Goal: Task Accomplishment & Management: Complete application form

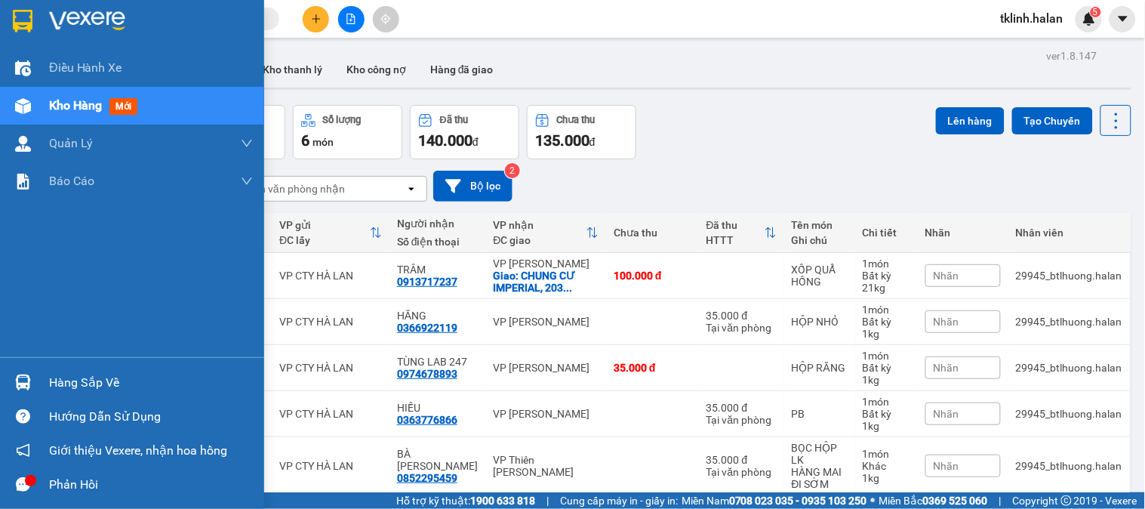
click at [24, 484] on icon "message" at bounding box center [23, 484] width 14 height 14
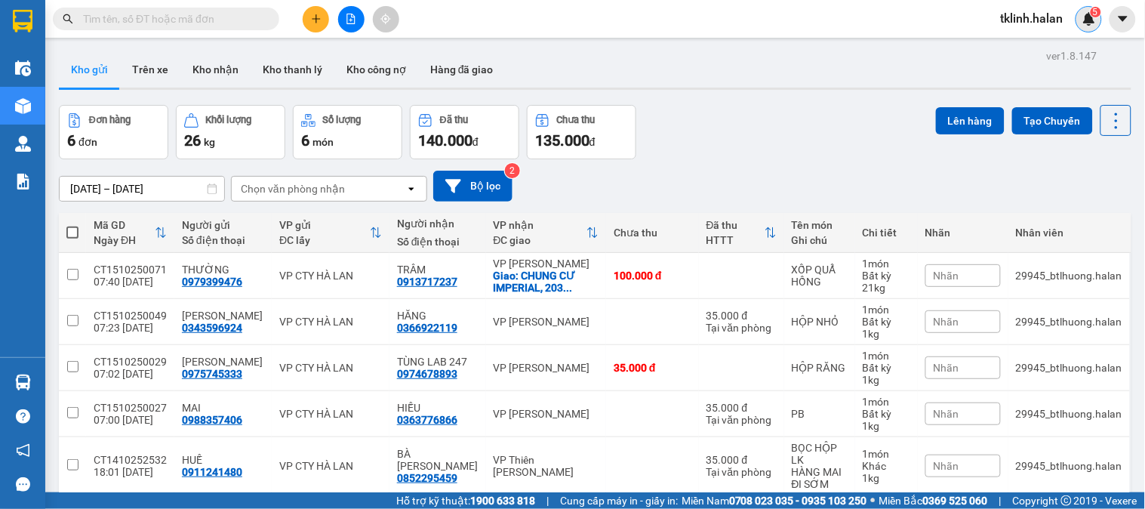
click at [1092, 10] on sup "5" at bounding box center [1096, 12] width 11 height 11
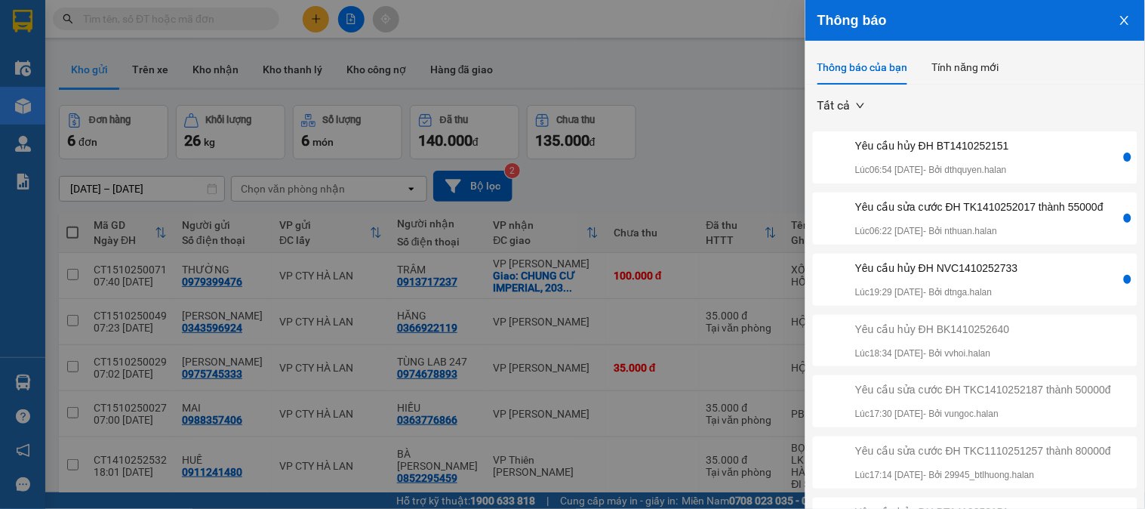
click at [1039, 204] on div "Yêu cầu sửa cước ĐH TK1410252017 thành 55000đ" at bounding box center [979, 206] width 248 height 17
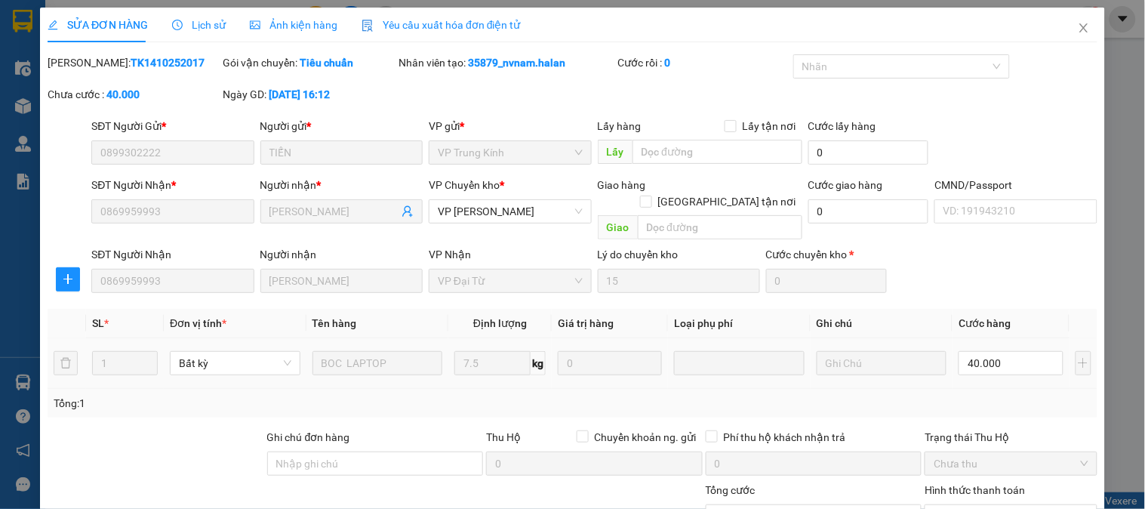
type input "0899302222"
type input "TIẾN"
type input "0869959993"
type input "BẢO TRUNG"
type input "0"
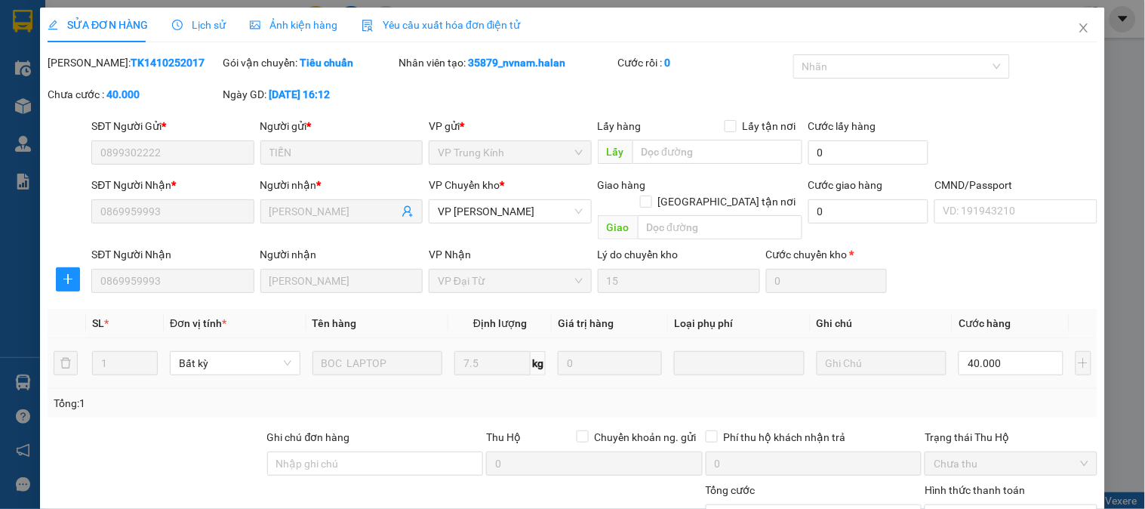
type input "40.000"
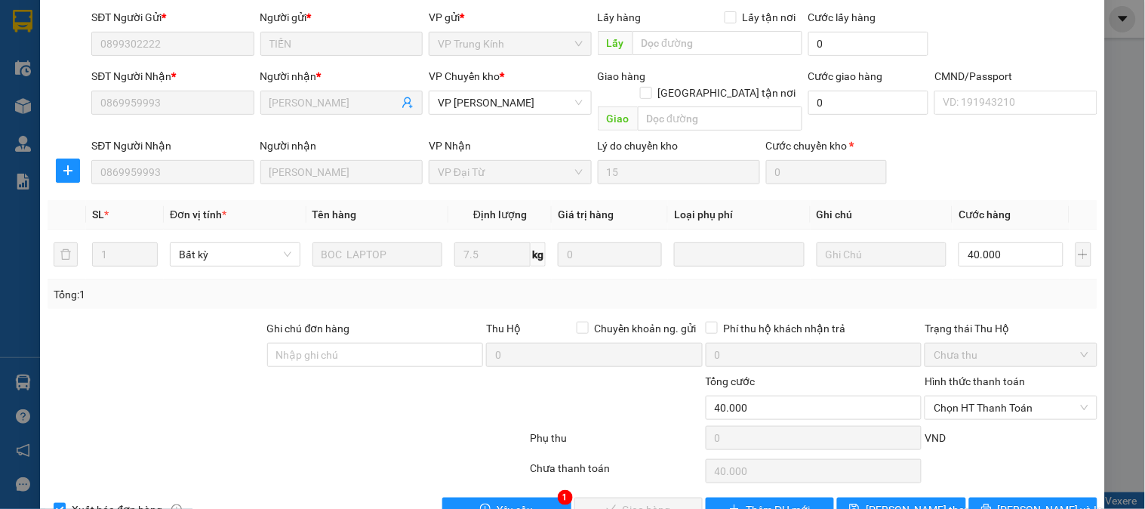
scroll to position [134, 0]
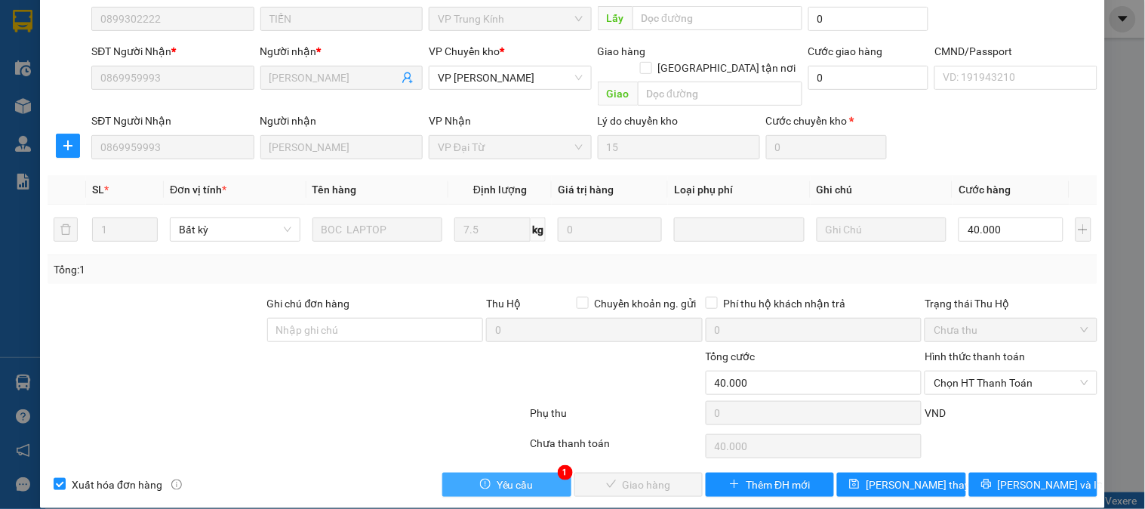
click at [536, 474] on button "Yêu cầu" at bounding box center [506, 484] width 128 height 24
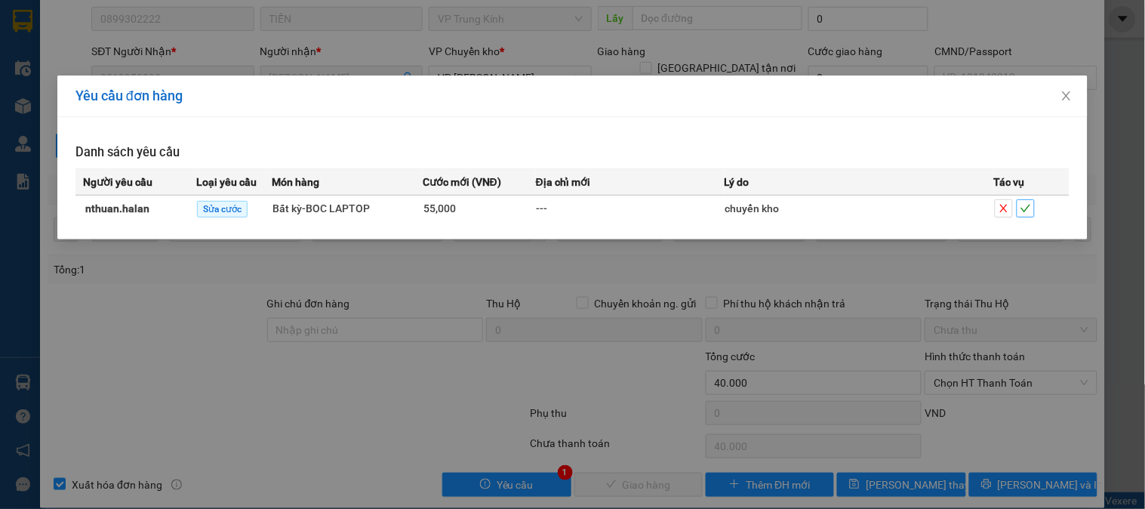
click at [1032, 211] on span "check" at bounding box center [1025, 208] width 17 height 11
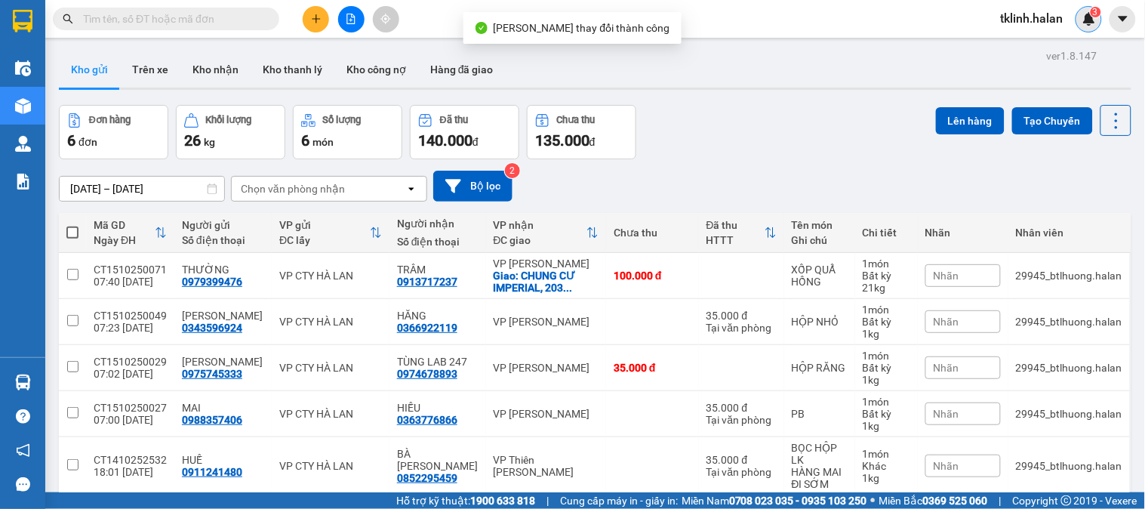
click at [1094, 17] on img at bounding box center [1089, 19] width 14 height 14
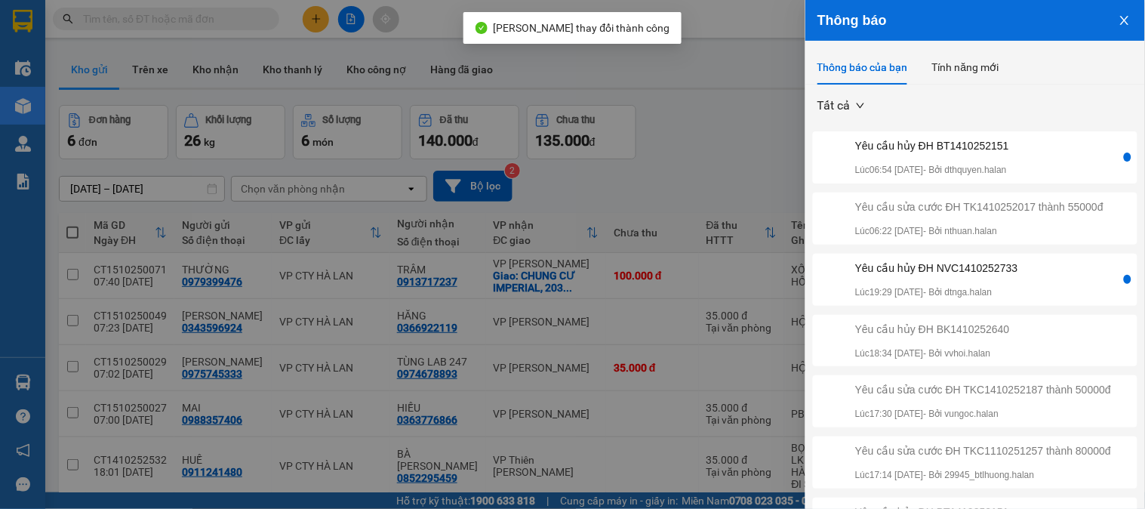
click at [1028, 293] on div "Yêu cầu hủy ĐH NVC1410252733 Lúc 19:29 14/10/2025 - Bởi dtnga.halan" at bounding box center [968, 280] width 305 height 40
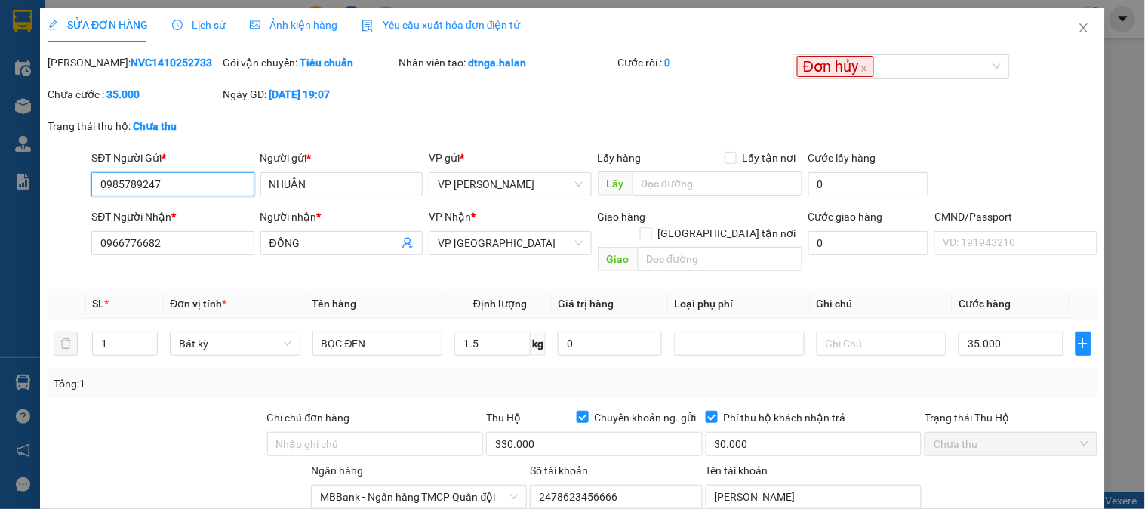
click at [114, 183] on input "0985789247" at bounding box center [172, 184] width 162 height 24
click at [1078, 28] on icon "close" at bounding box center [1084, 28] width 12 height 12
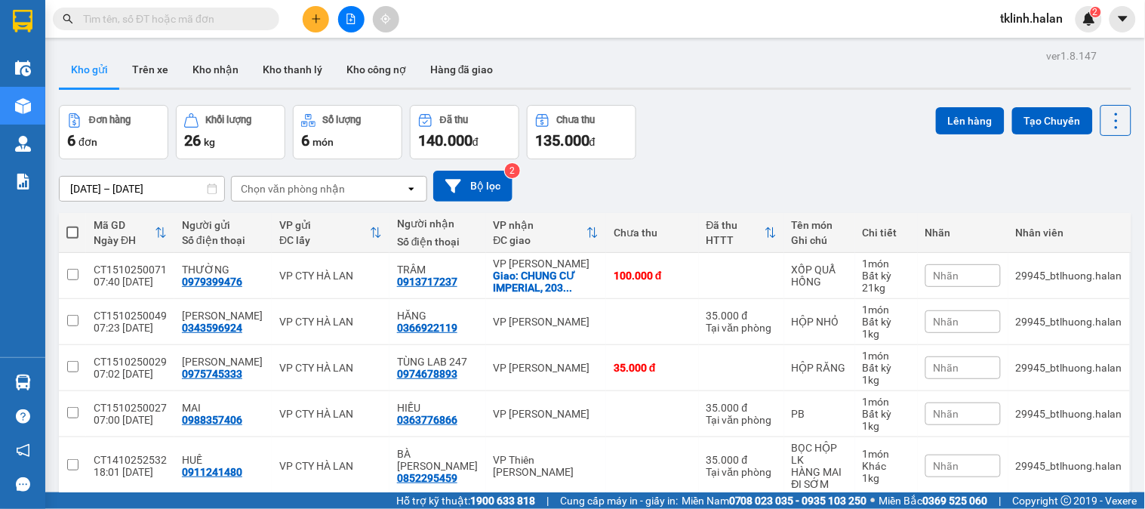
click at [171, 14] on input "text" at bounding box center [172, 19] width 178 height 17
paste input "0985789247"
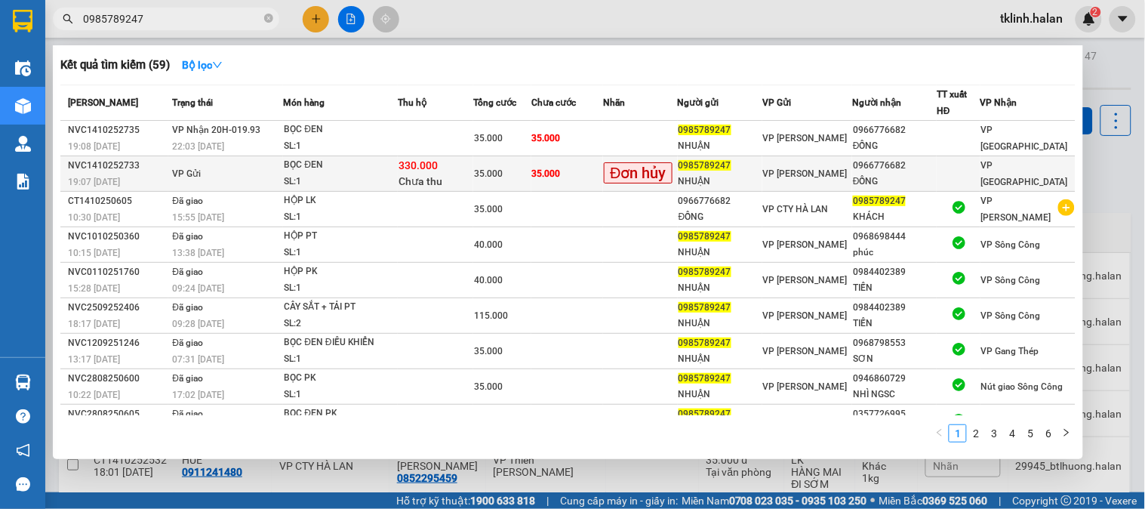
type input "0985789247"
click at [582, 177] on td "35.000" at bounding box center [567, 173] width 72 height 35
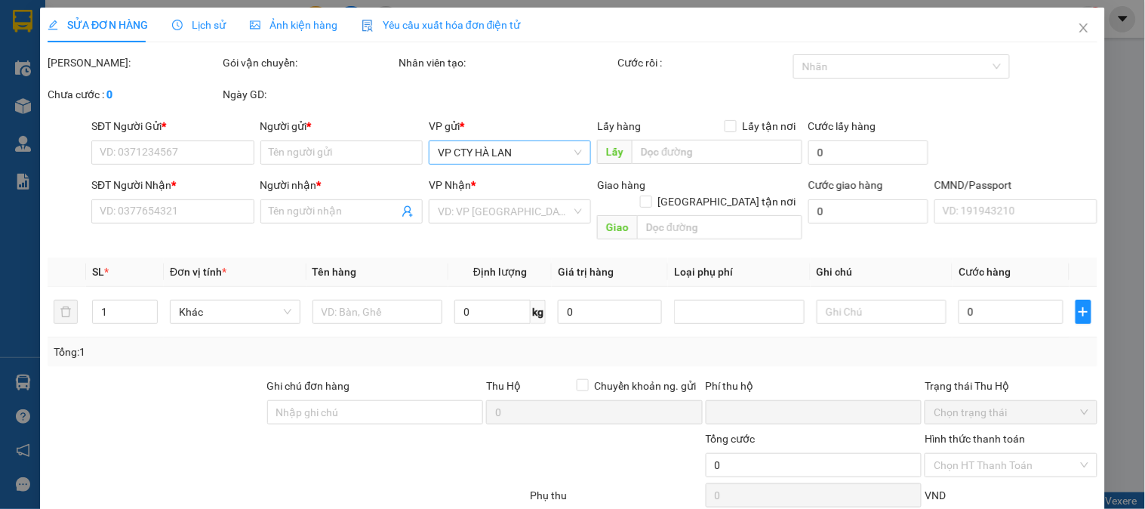
type input "0985789247"
type input "NHUẬN"
type input "0966776682"
type input "ĐỒNG"
type input "35.000"
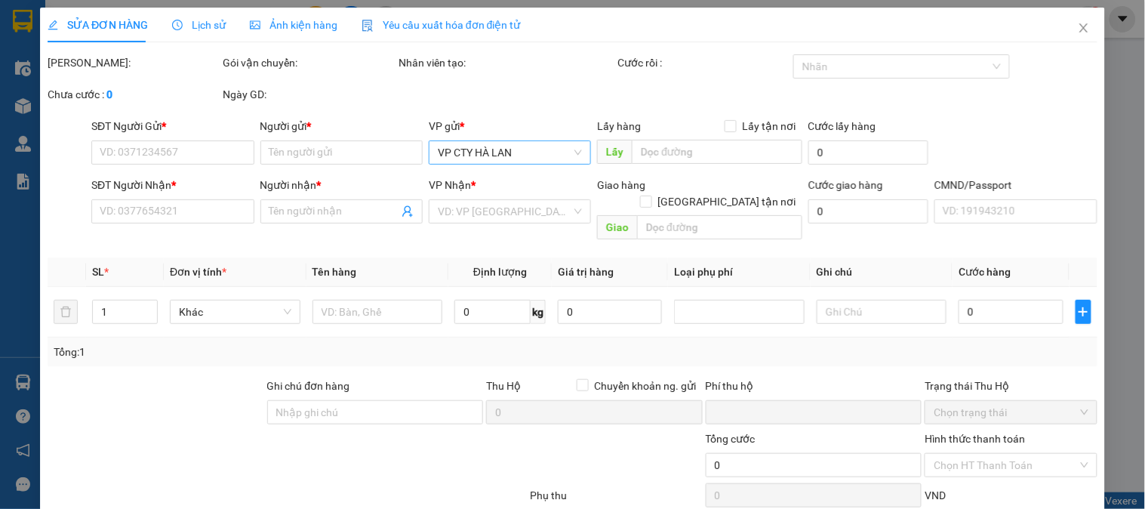
type input "35.000"
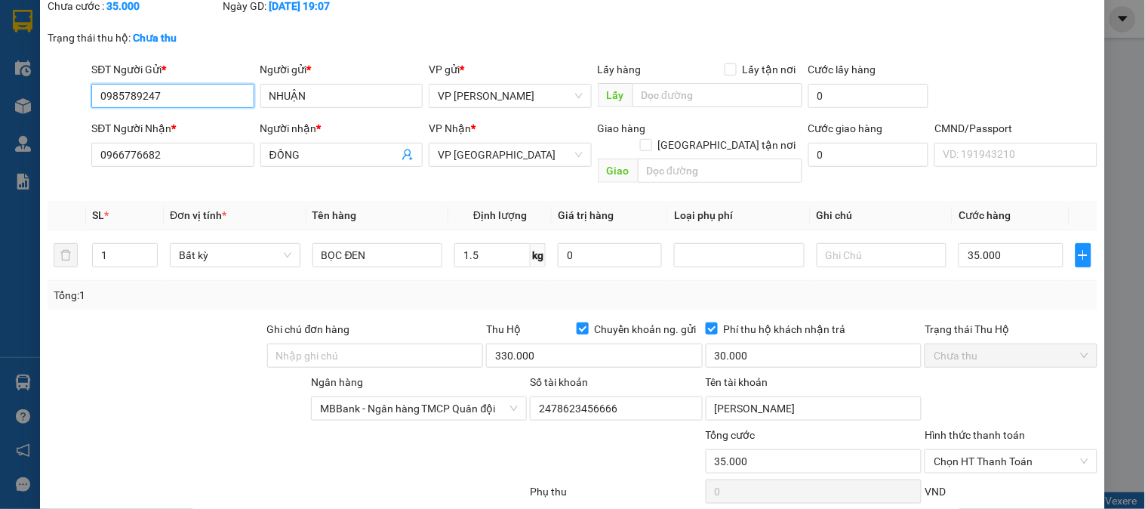
scroll to position [168, 0]
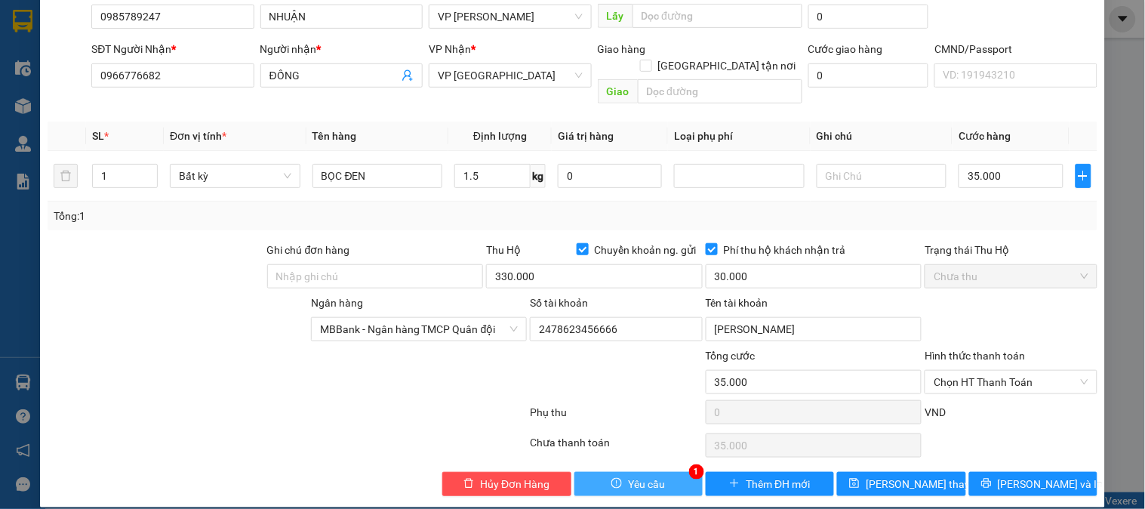
click at [653, 475] on span "Yêu cầu" at bounding box center [646, 483] width 37 height 17
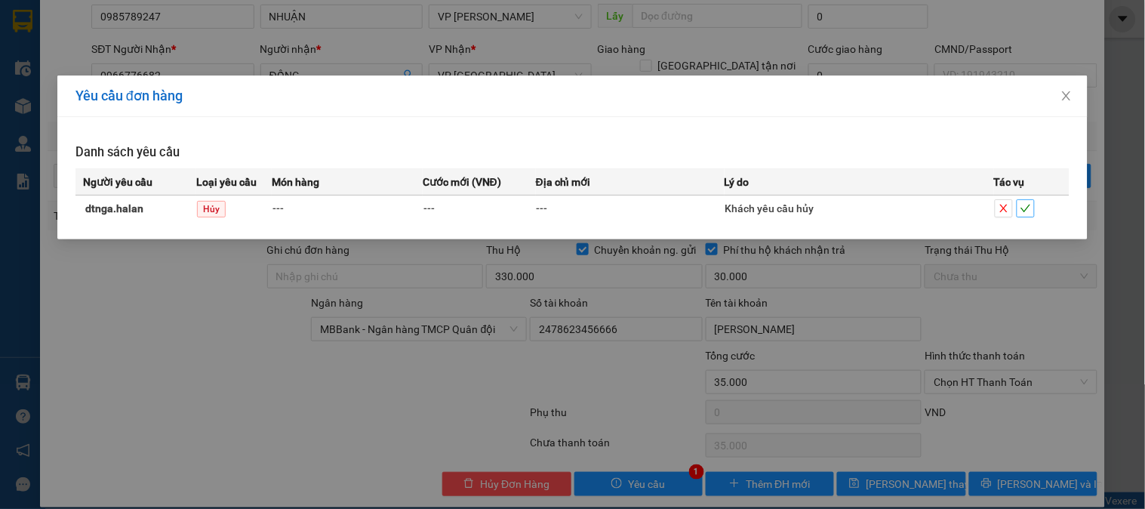
click at [1026, 208] on icon "check" at bounding box center [1025, 208] width 11 height 11
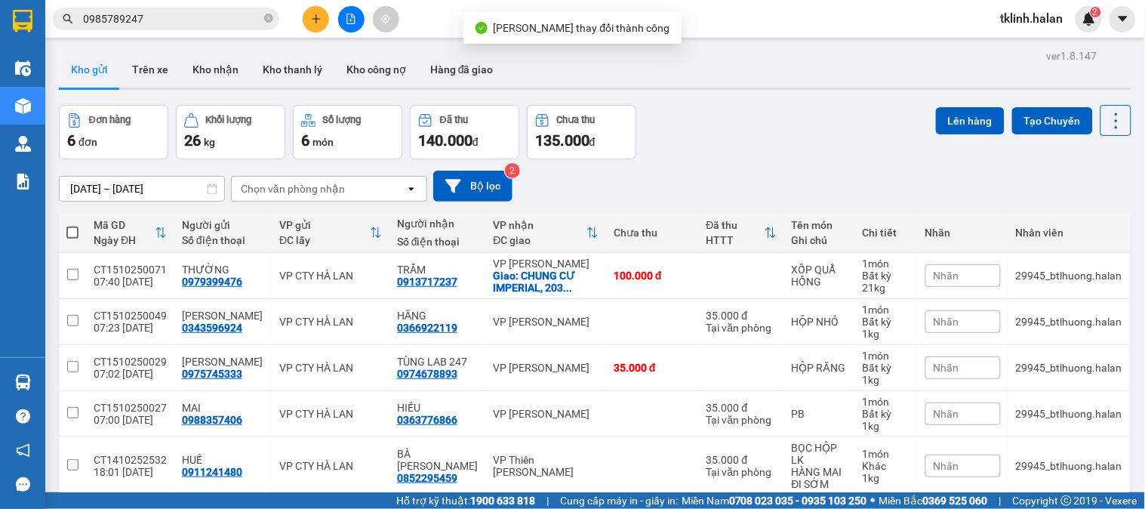
click at [1088, 17] on img at bounding box center [1089, 19] width 14 height 14
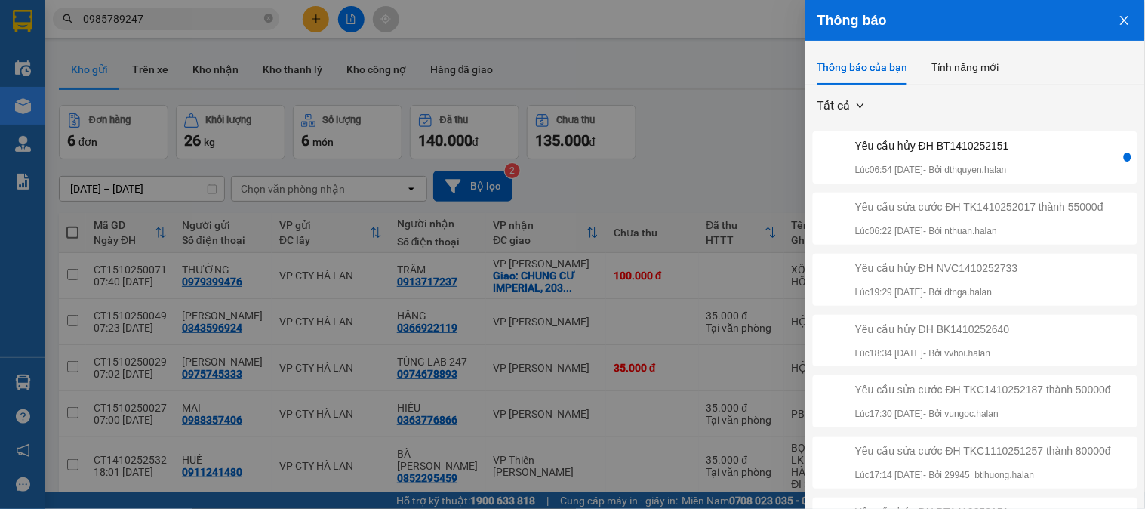
click at [1009, 161] on div "Yêu cầu hủy ĐH BT1410252151 Lúc 06:54 15/10/2025 - Bởi dthquyen.halan" at bounding box center [932, 157] width 154 height 40
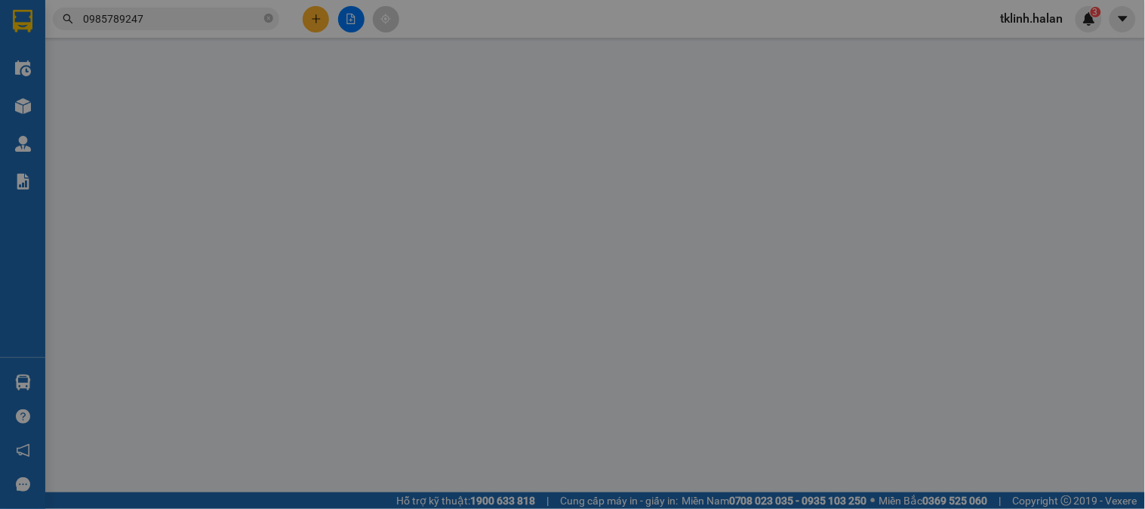
type input "0348917620"
type input "CHÚ HẢI 147BT"
type input "0943645139"
type input "trung nghĩa"
type input "0"
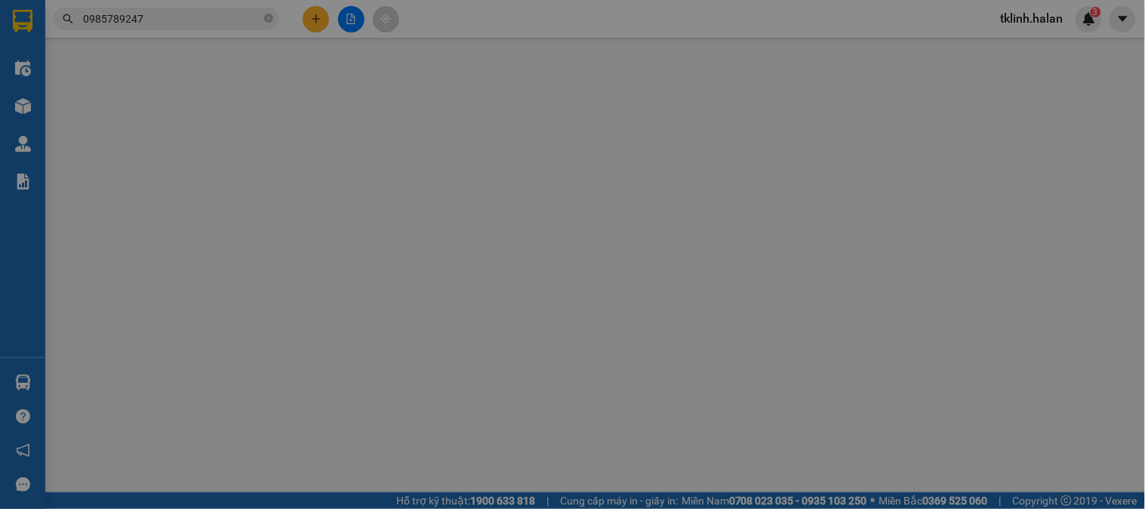
type input "35.000"
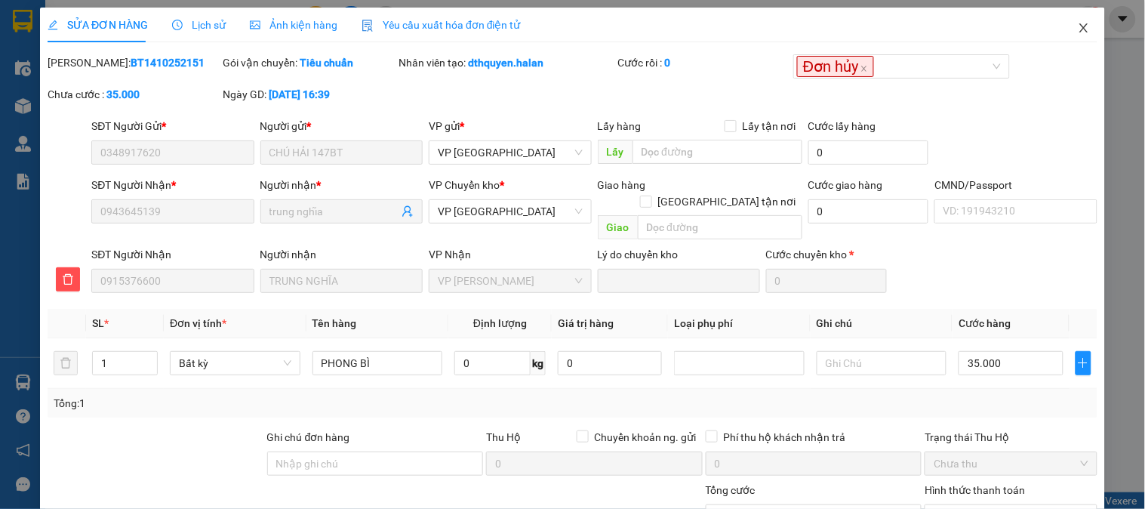
click at [1078, 27] on icon "close" at bounding box center [1084, 28] width 12 height 12
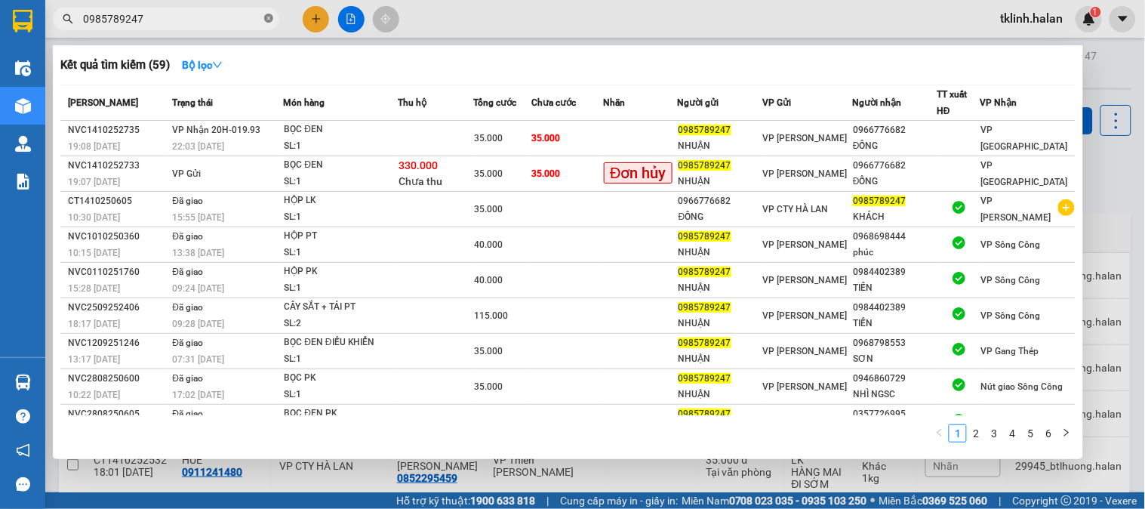
click at [267, 20] on icon "close-circle" at bounding box center [268, 18] width 9 height 9
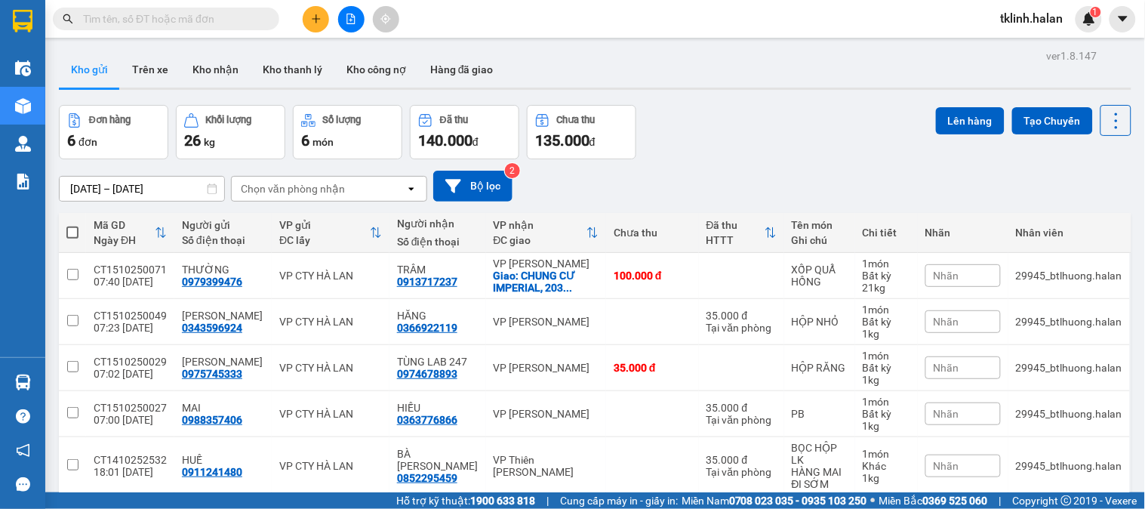
paste input "0348917620"
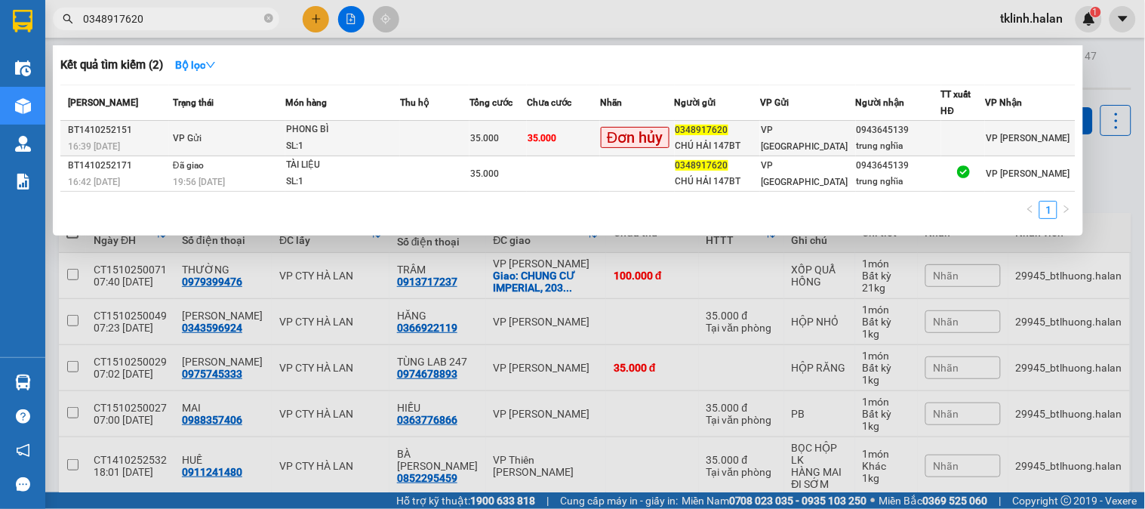
type input "0348917620"
click at [420, 138] on td at bounding box center [434, 138] width 69 height 35
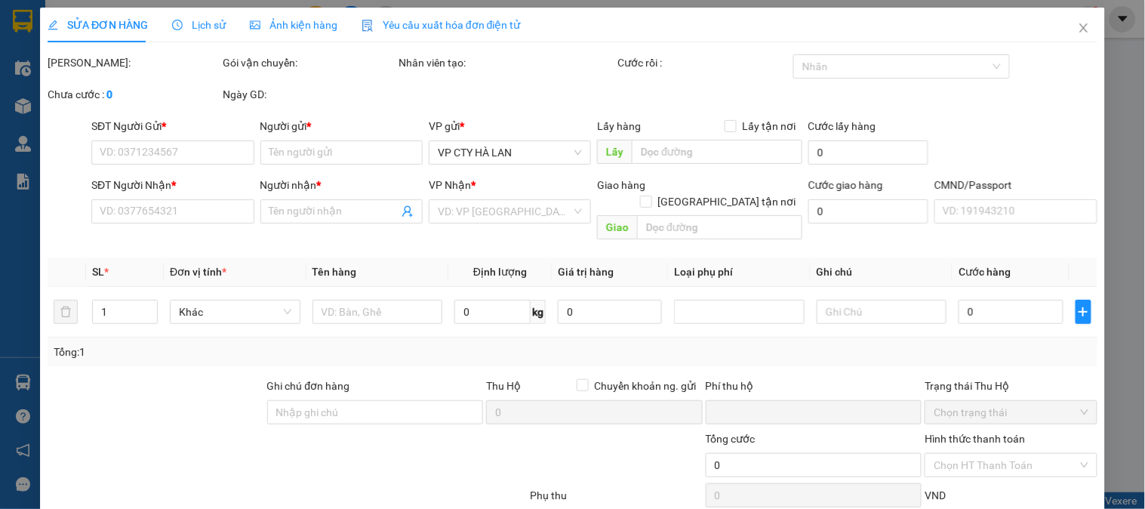
type input "0348917620"
type input "CHÚ HẢI 147BT"
type input "0943645139"
type input "trung nghĩa"
type input "0"
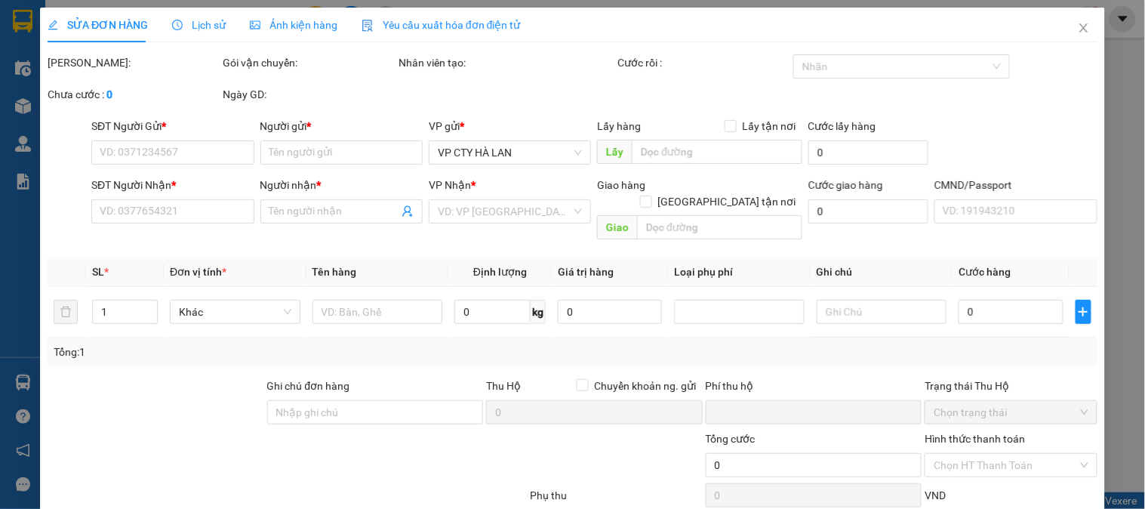
type input "35.000"
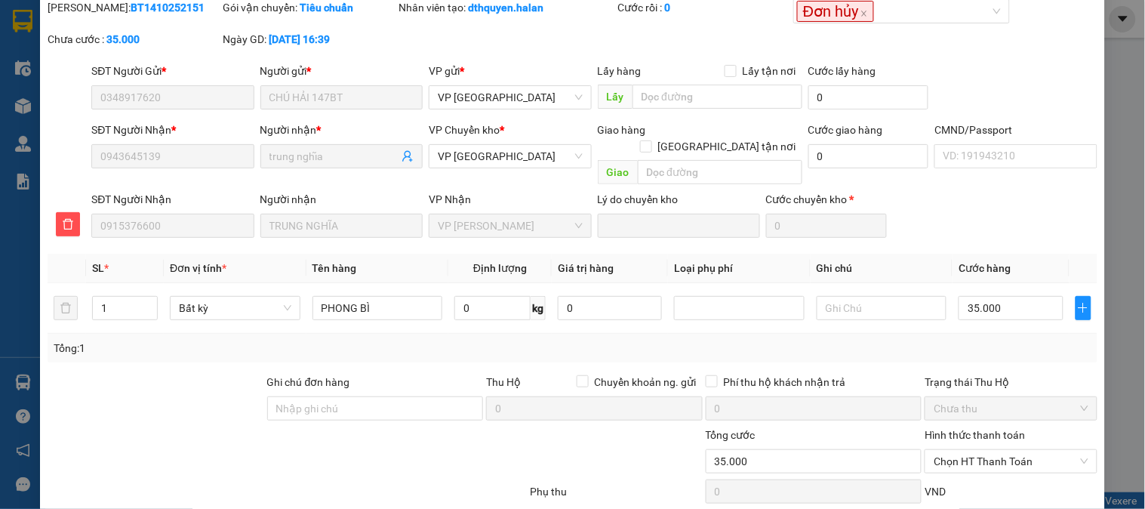
scroll to position [134, 0]
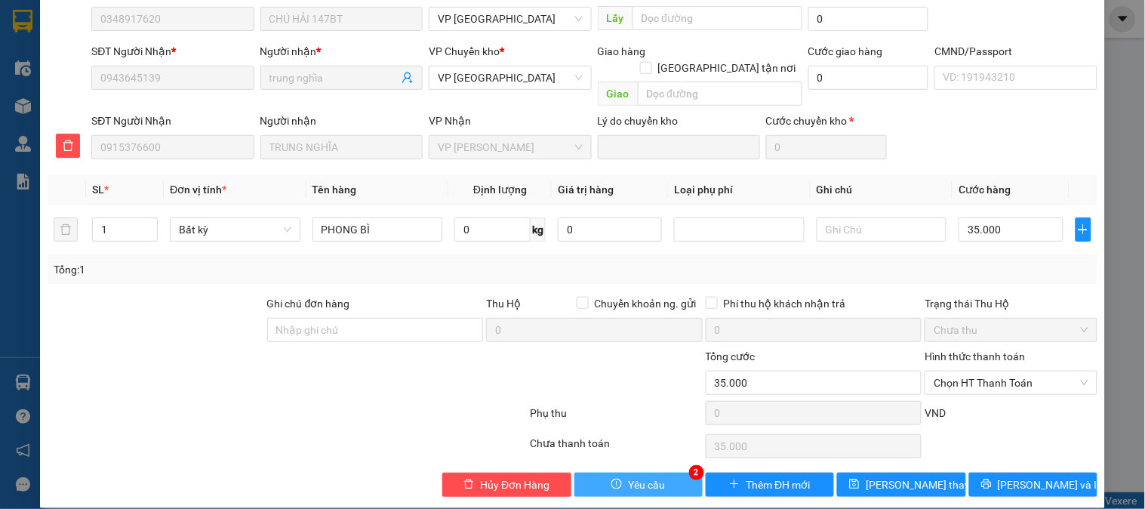
click at [645, 476] on span "Yêu cầu" at bounding box center [646, 484] width 37 height 17
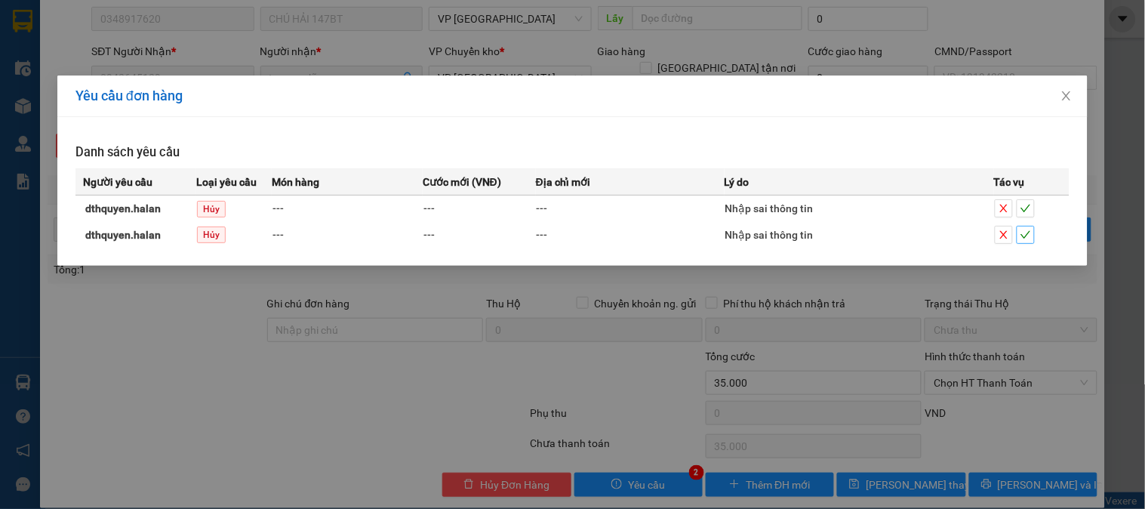
click at [1034, 235] on span "check" at bounding box center [1025, 234] width 17 height 11
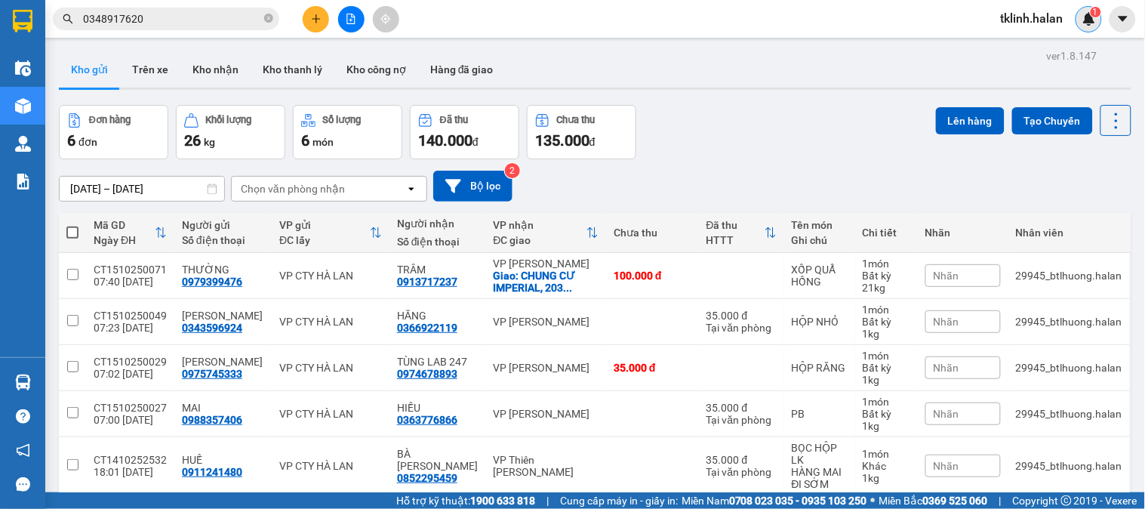
click at [1092, 20] on img at bounding box center [1089, 19] width 14 height 14
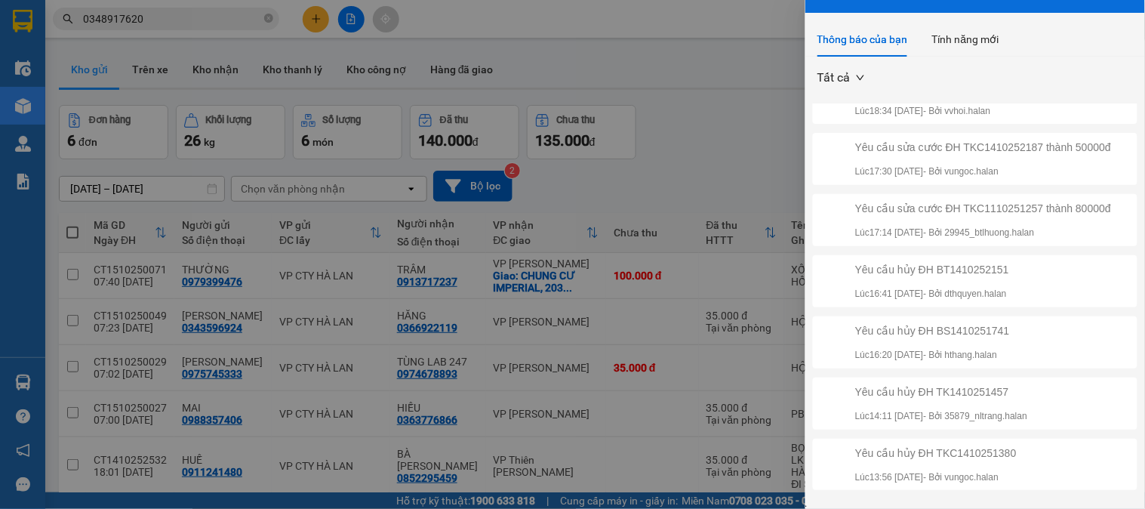
scroll to position [43, 0]
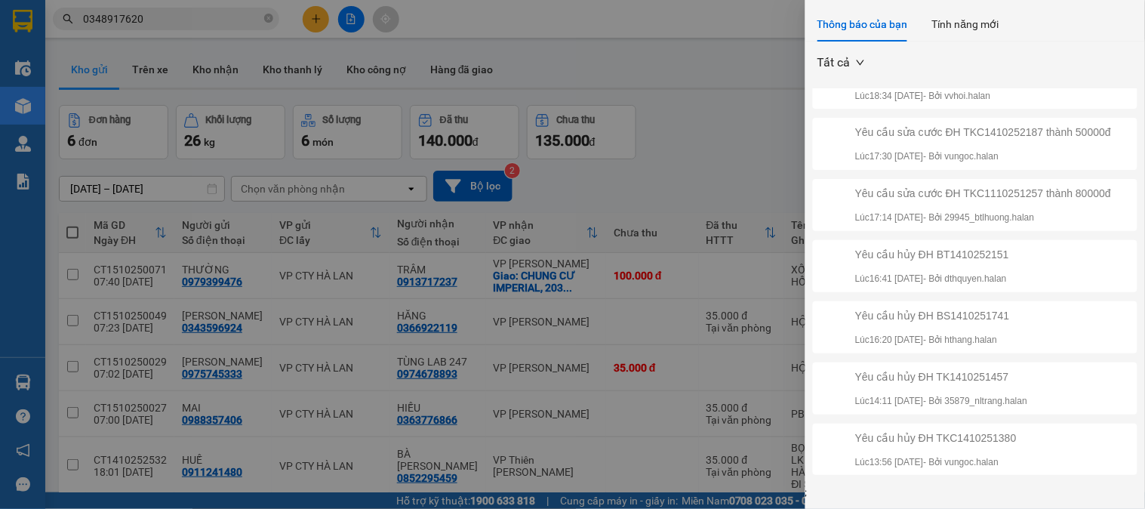
click at [718, 122] on div at bounding box center [572, 254] width 1145 height 509
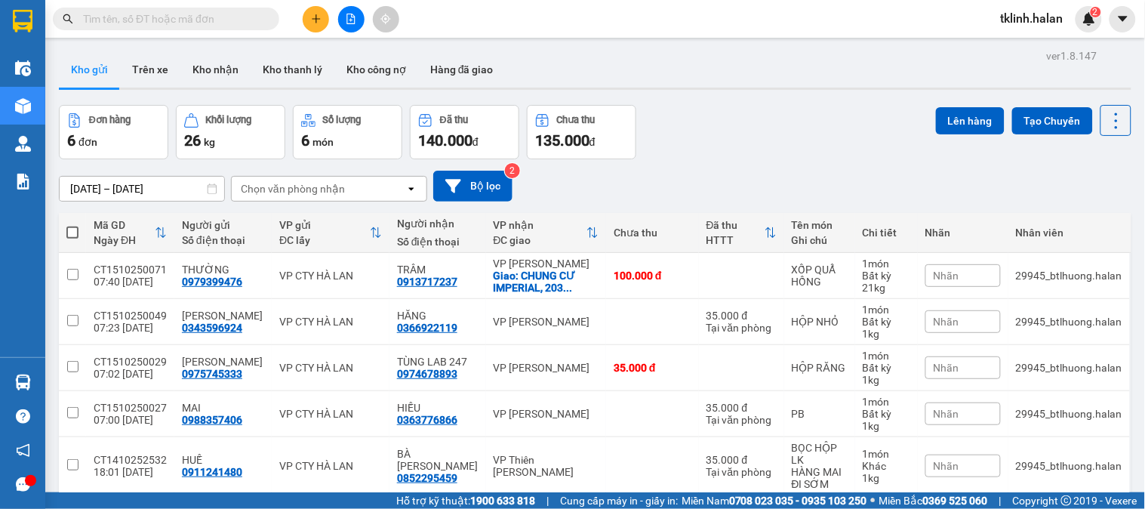
click at [1088, 18] on img at bounding box center [1089, 19] width 14 height 14
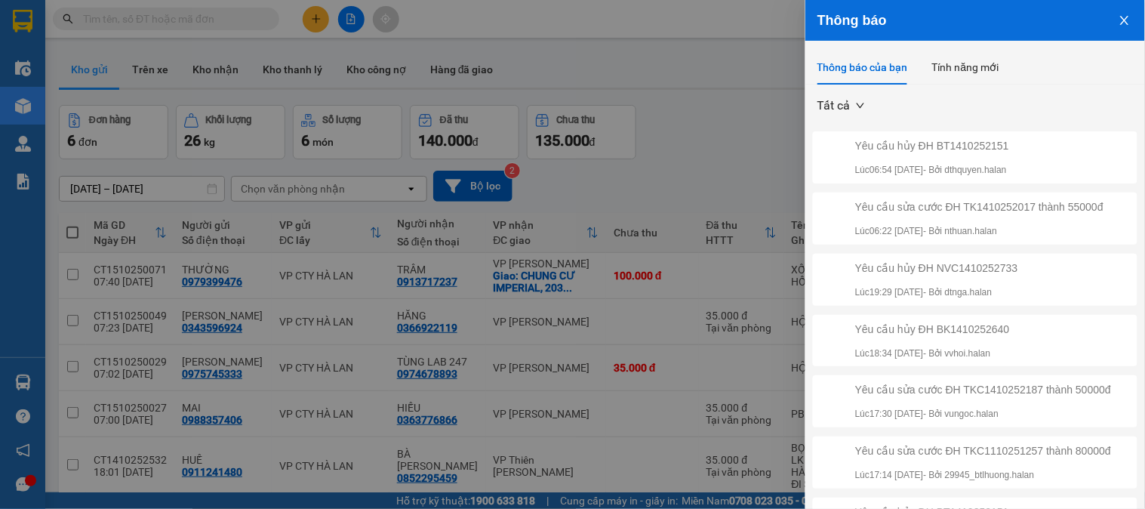
scroll to position [263, 0]
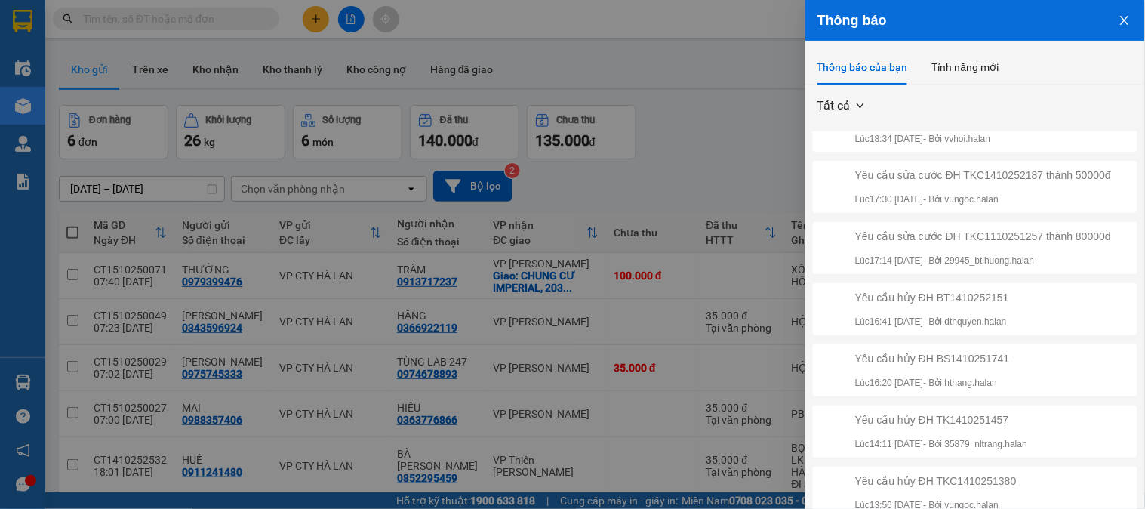
click at [743, 115] on div at bounding box center [572, 254] width 1145 height 509
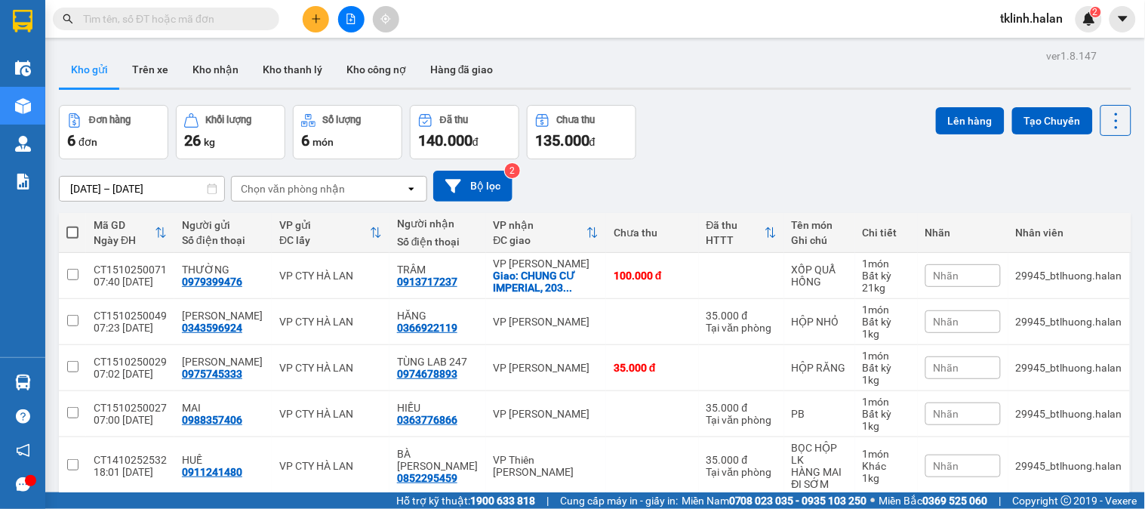
click at [169, 25] on input "text" at bounding box center [172, 19] width 178 height 17
paste input "BT1410252151"
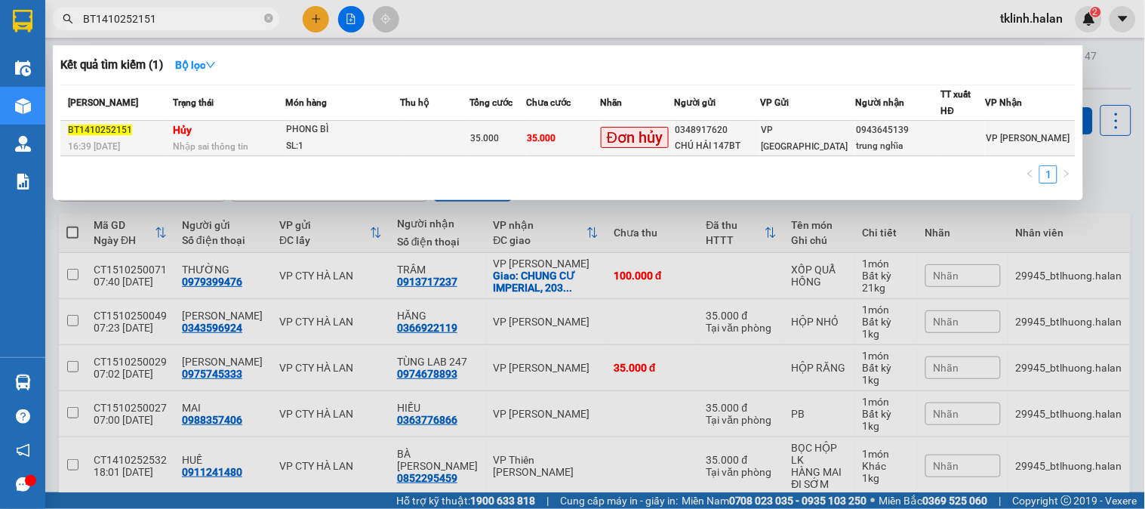
type input "BT1410252151"
click at [600, 131] on td "35.000" at bounding box center [563, 138] width 73 height 35
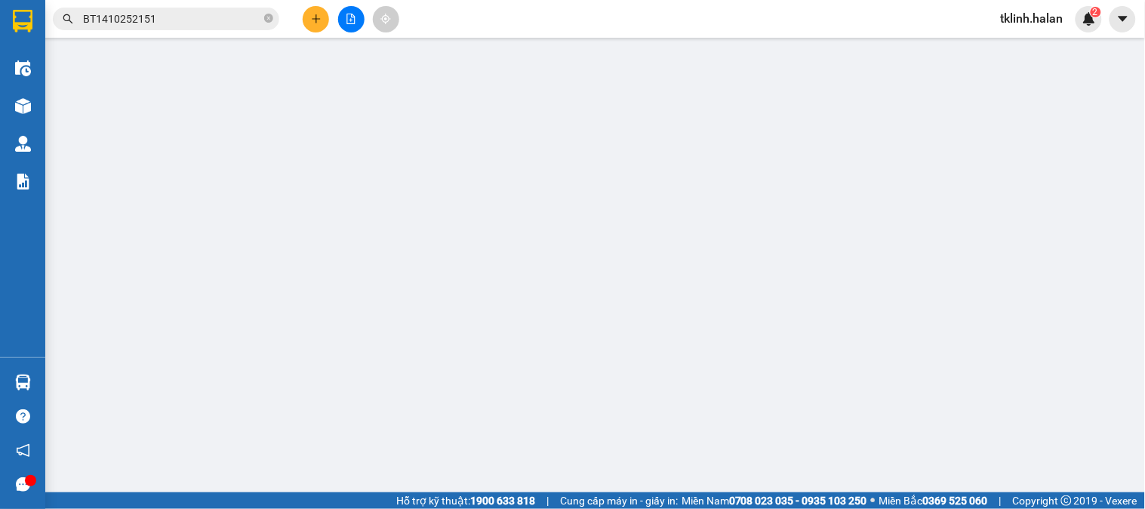
type input "0348917620"
type input "CHÚ HẢI 147BT"
type input "0943645139"
type input "trung nghĩa"
type input "0"
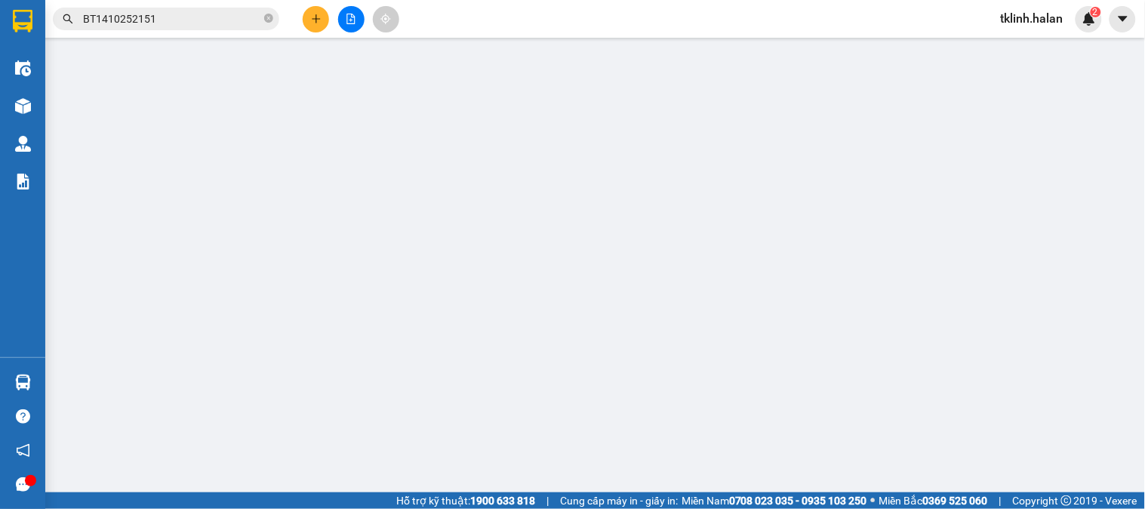
type input "35.000"
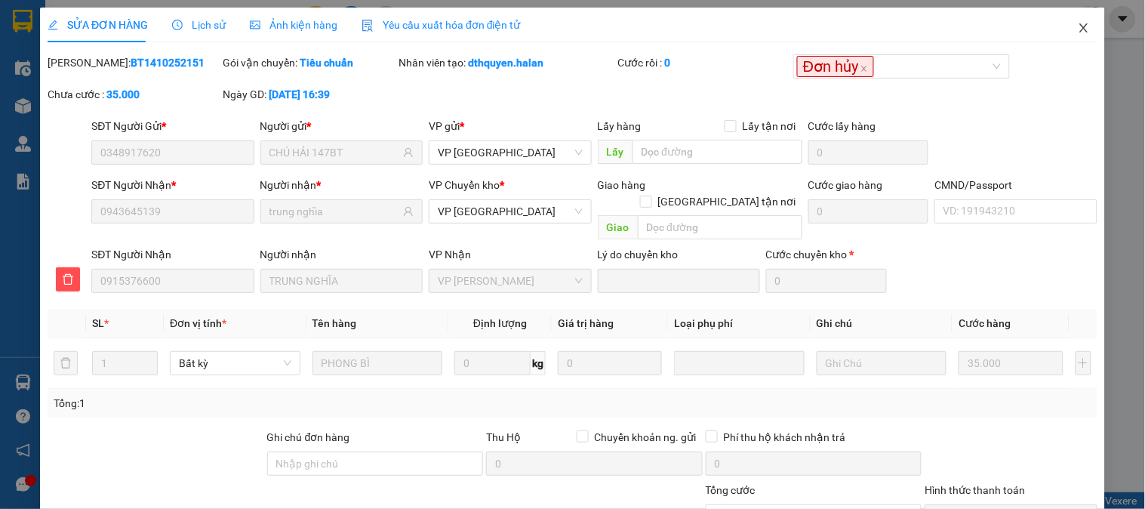
click at [1078, 34] on icon "close" at bounding box center [1084, 28] width 12 height 12
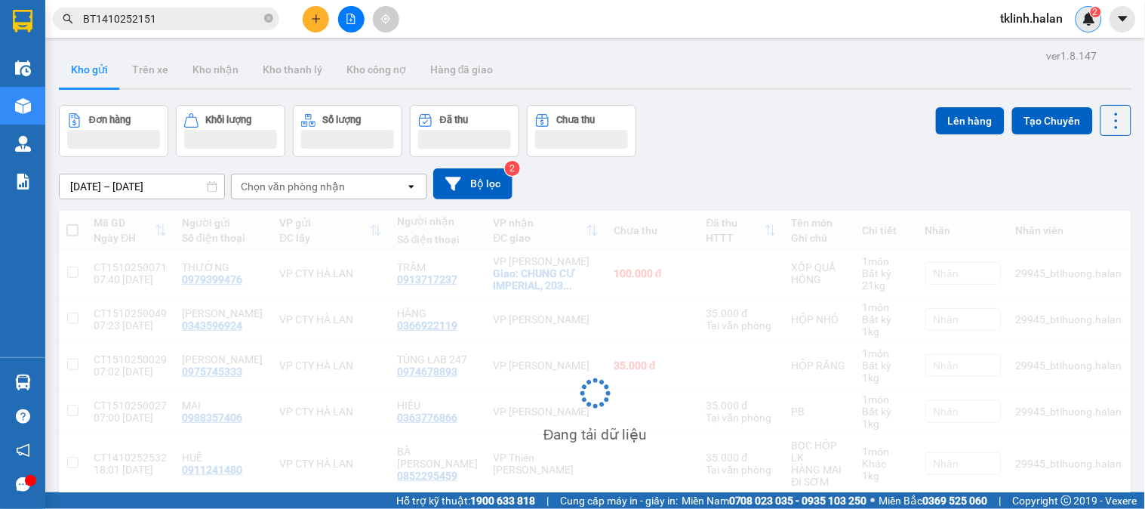
click at [1092, 25] on img at bounding box center [1089, 19] width 14 height 14
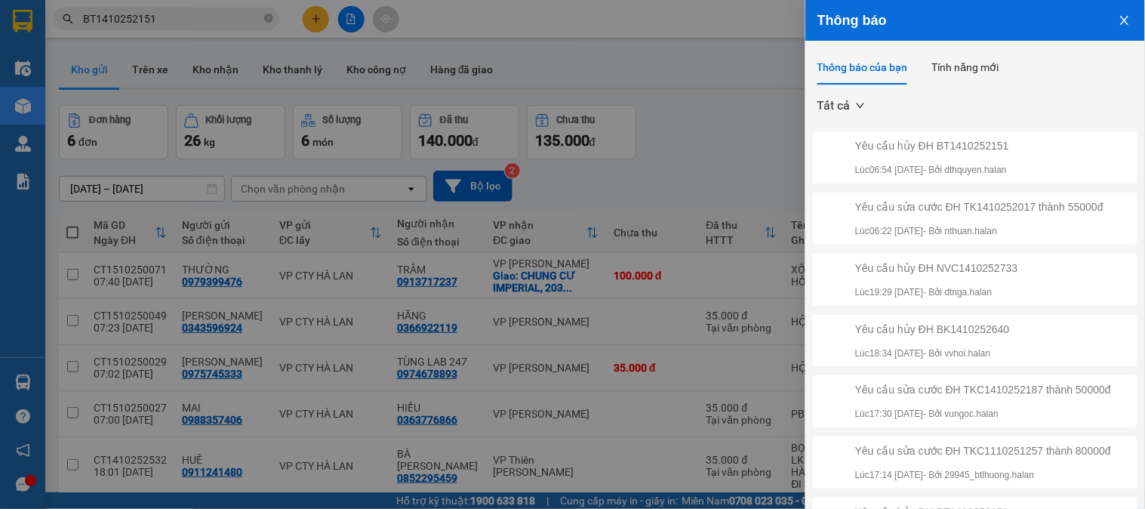
click at [720, 136] on div at bounding box center [572, 254] width 1145 height 509
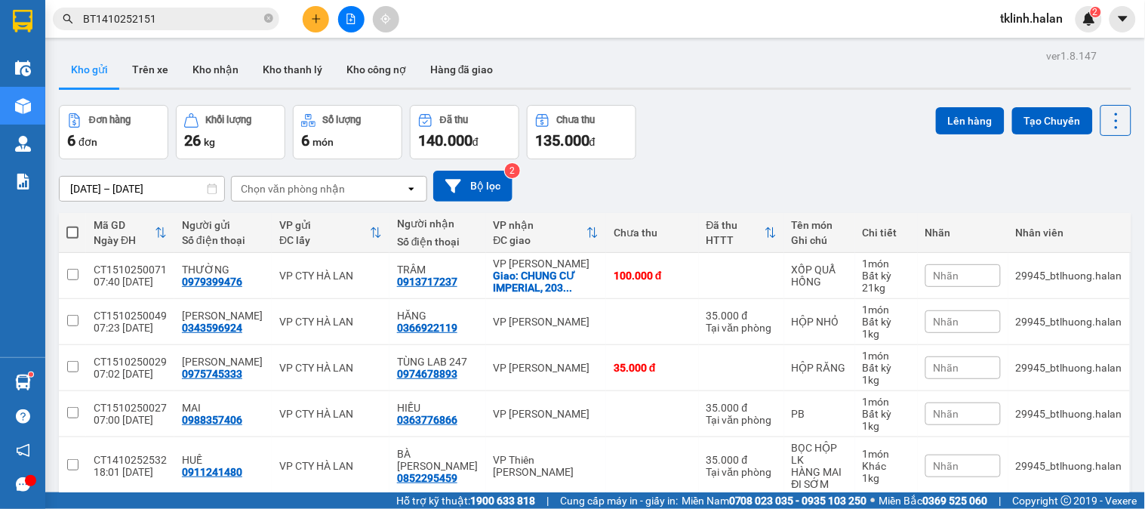
click at [175, 23] on input "BT1410252151" at bounding box center [172, 19] width 178 height 17
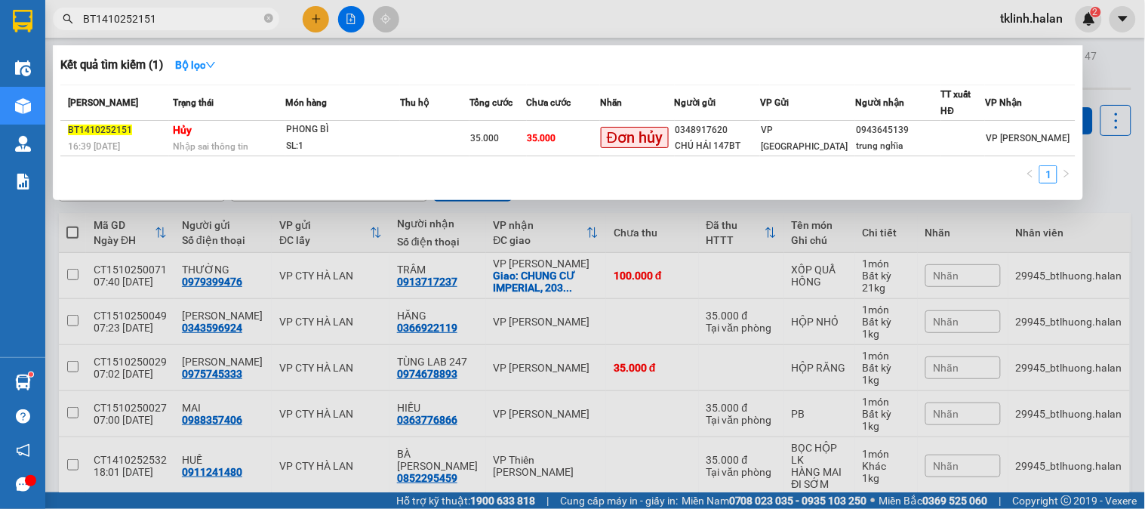
click at [175, 23] on input "BT1410252151" at bounding box center [172, 19] width 178 height 17
paste input "1510250172"
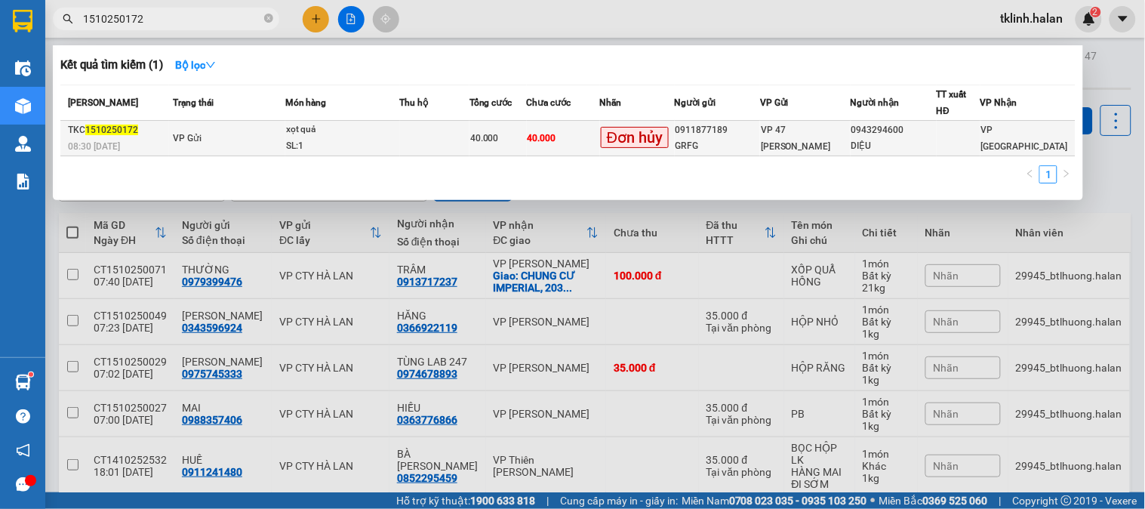
type input "1510250172"
click at [399, 148] on div "SL: 1" at bounding box center [342, 146] width 113 height 17
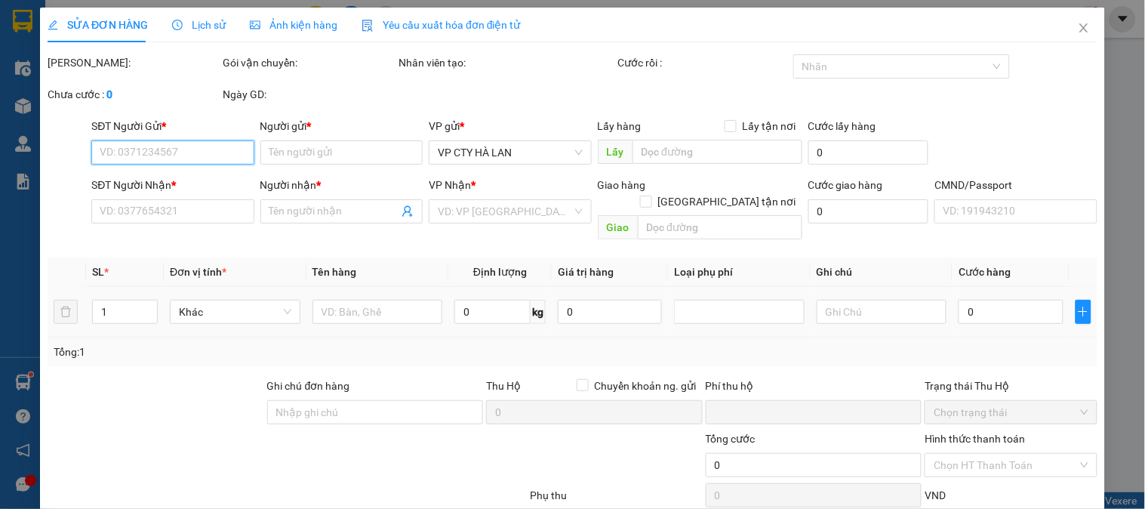
type input "0911877189"
type input "GRFG"
type input "0943294600"
type input "DIỆU"
type input "0"
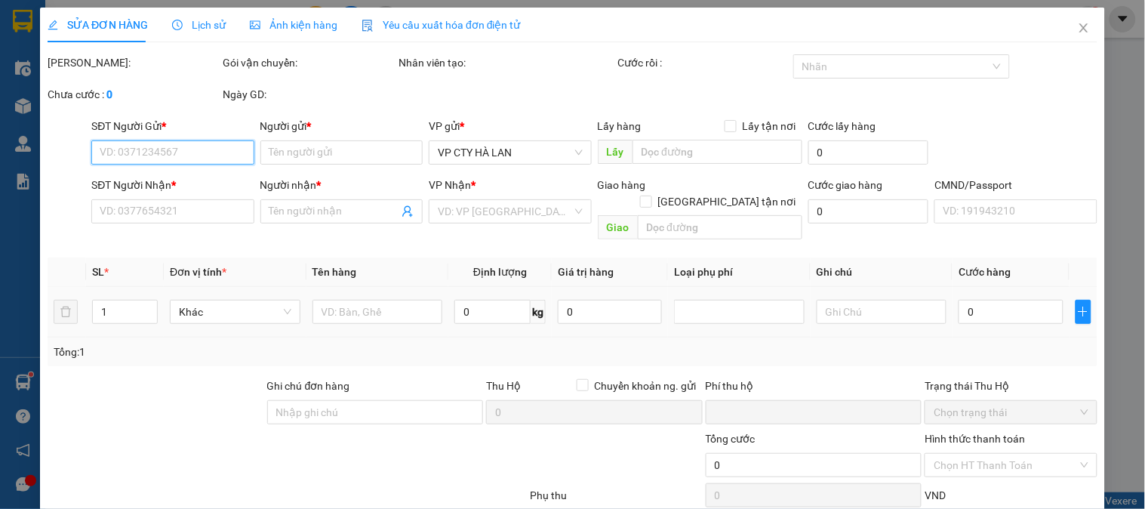
type input "40.000"
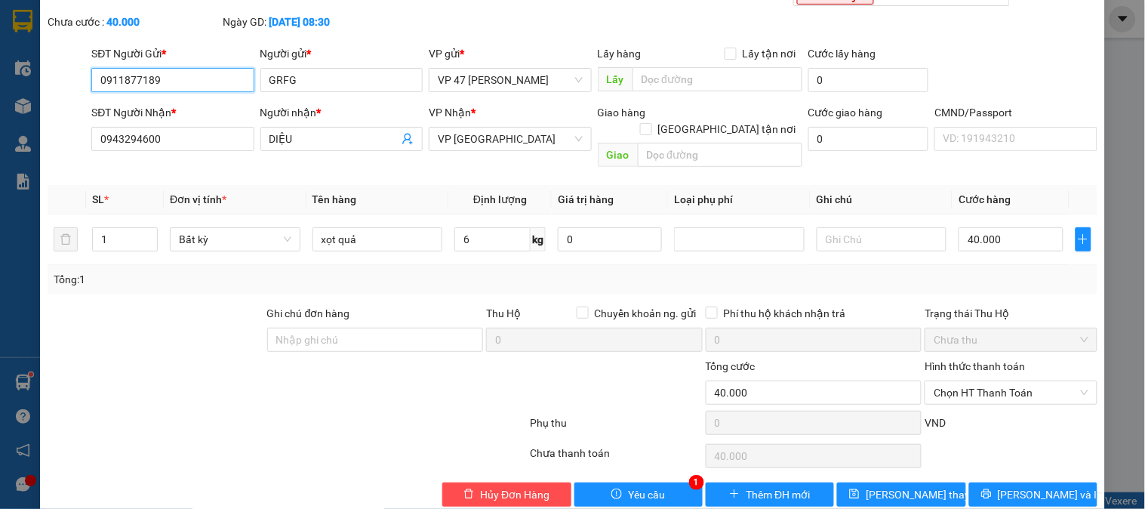
scroll to position [83, 0]
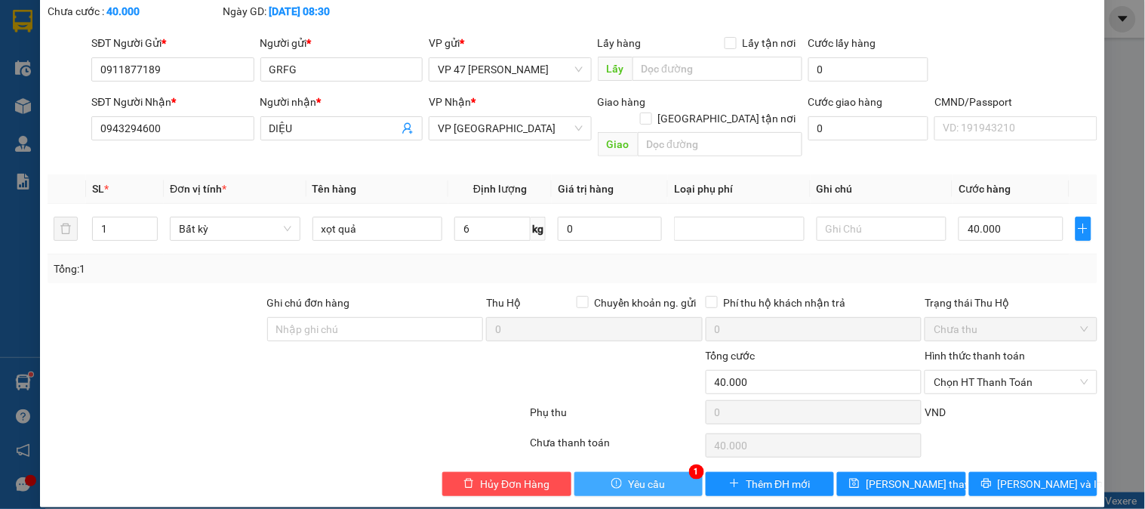
click at [648, 475] on span "Yêu cầu" at bounding box center [646, 483] width 37 height 17
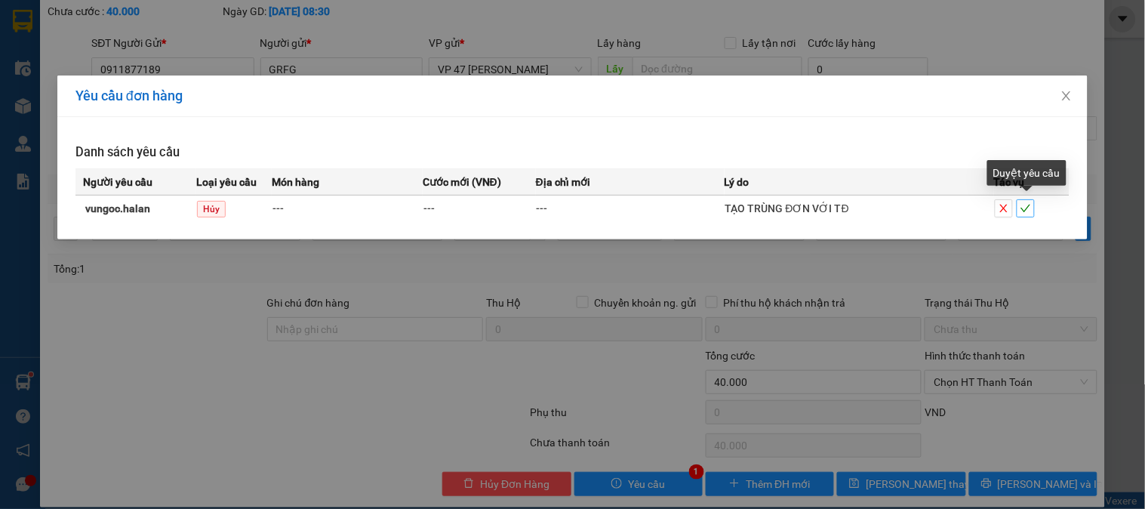
click at [1024, 211] on icon "check" at bounding box center [1026, 209] width 10 height 8
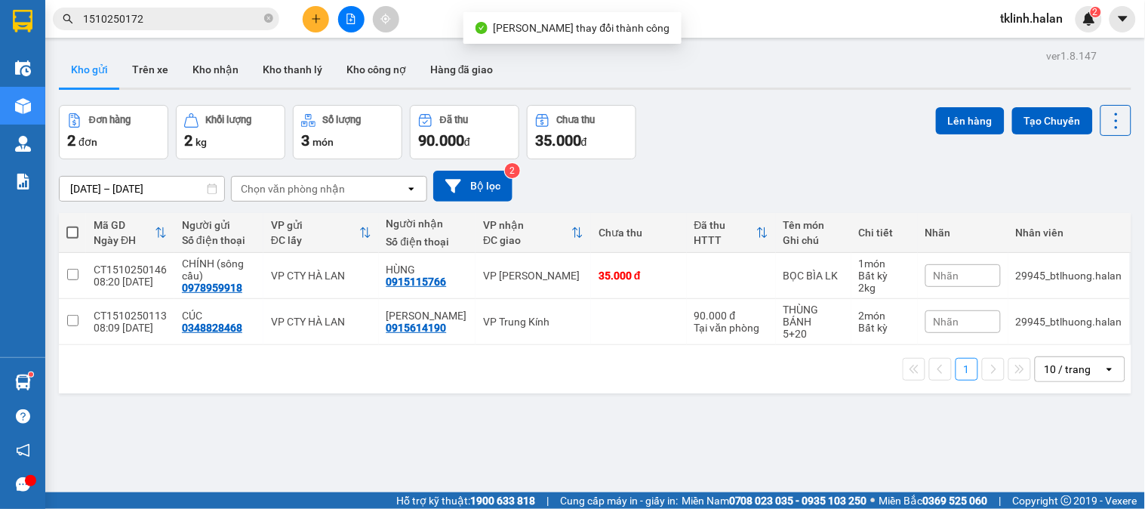
click at [412, 442] on div "ver 1.8.147 Kho gửi Trên xe Kho nhận Kho thanh lý Kho công nợ Hàng đã giao Đơn …" at bounding box center [595, 299] width 1085 height 509
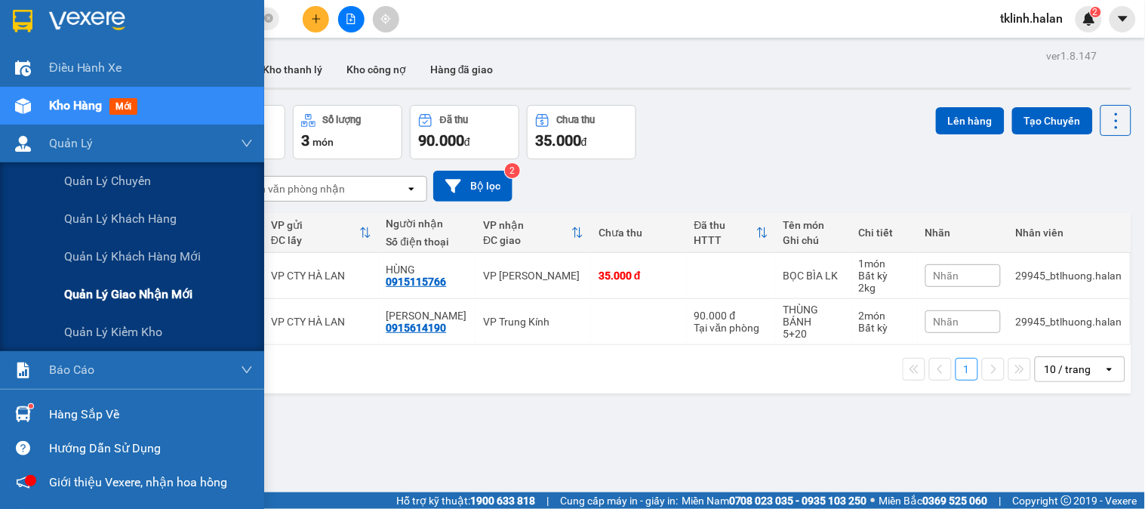
click at [149, 297] on span "Quản lý giao nhận mới" at bounding box center [128, 294] width 128 height 19
